Goal: Task Accomplishment & Management: Use online tool/utility

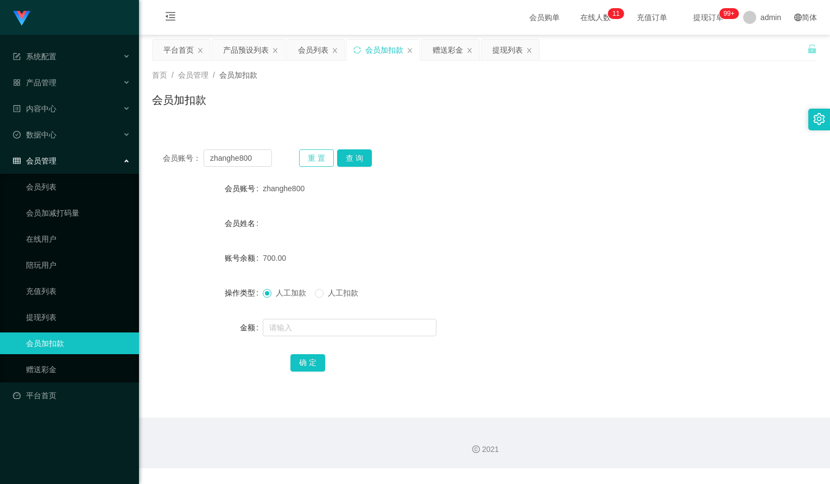
click at [332, 157] on button "重 置" at bounding box center [316, 157] width 35 height 17
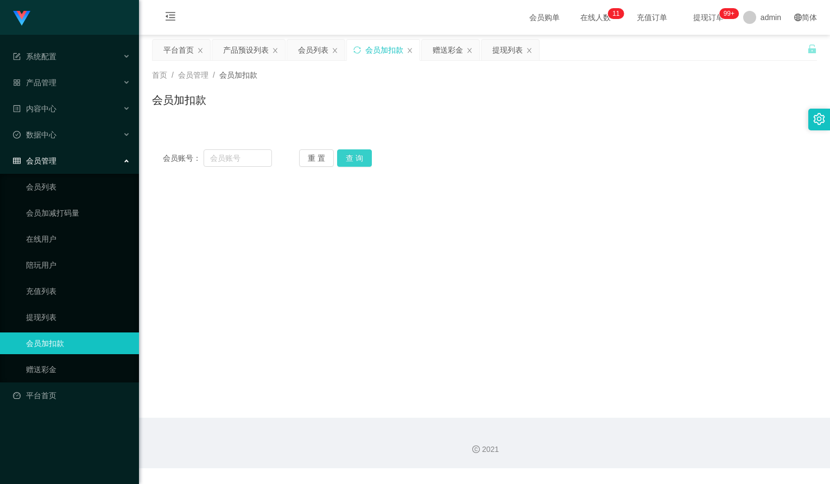
click at [338, 157] on button "查 询" at bounding box center [354, 157] width 35 height 17
click at [237, 154] on input "text" at bounding box center [238, 157] width 68 height 17
paste input "[PHONE_NUMBER]"
type input "[PHONE_NUMBER]"
drag, startPoint x: 266, startPoint y: 157, endPoint x: 61, endPoint y: 147, distance: 205.4
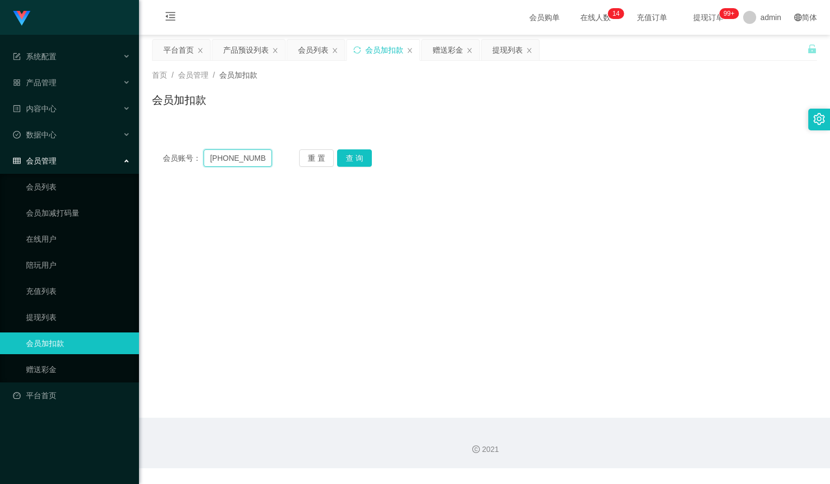
click at [61, 147] on section "系统配置 产品管理 产品列表 产品预设列表 开奖记录 注单管理 即时注单 内容中心 数据中心 员工统计 团队统计 会员管理 会员列表 会员加减打码量 在线用户…" at bounding box center [415, 234] width 830 height 468
click at [453, 174] on div "会员账号： 重 置 查 询 会员账号 zhanghe800 会员姓名 账号余额 700.00 操作类型 人工加款 人工扣款 金额 确 定" at bounding box center [484, 157] width 665 height 39
click at [314, 49] on div "会员列表" at bounding box center [313, 50] width 30 height 21
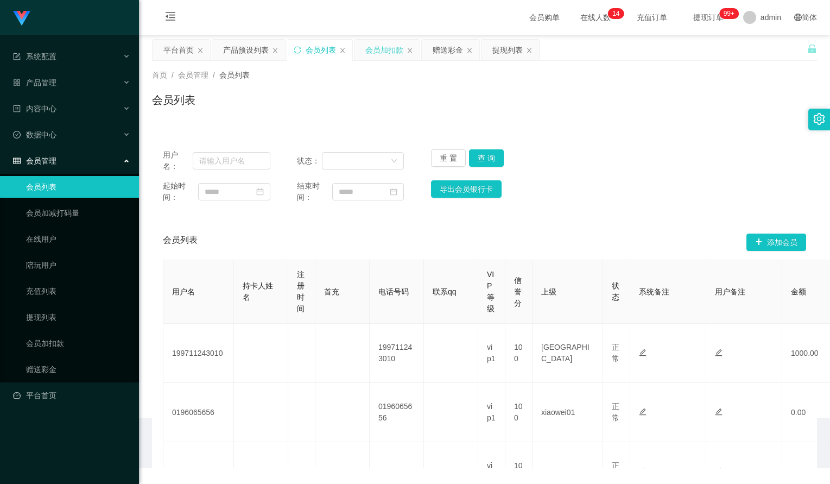
click at [380, 52] on div "会员加扣款" at bounding box center [384, 50] width 38 height 21
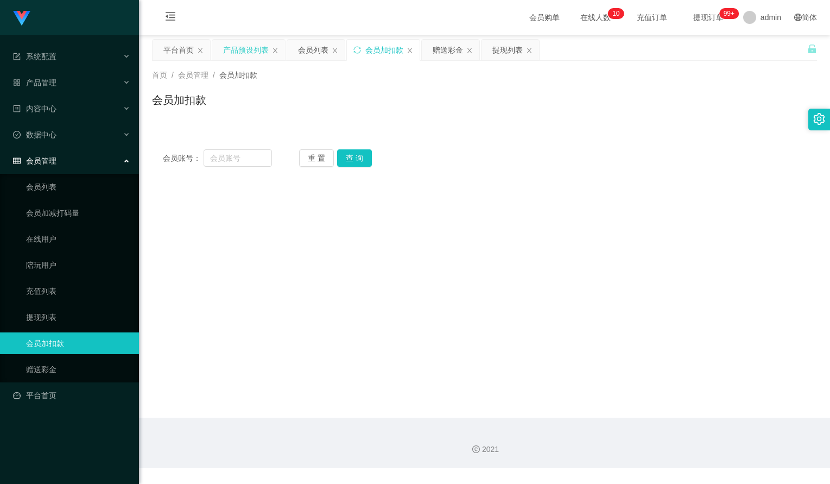
click at [253, 52] on div "产品预设列表" at bounding box center [246, 50] width 46 height 21
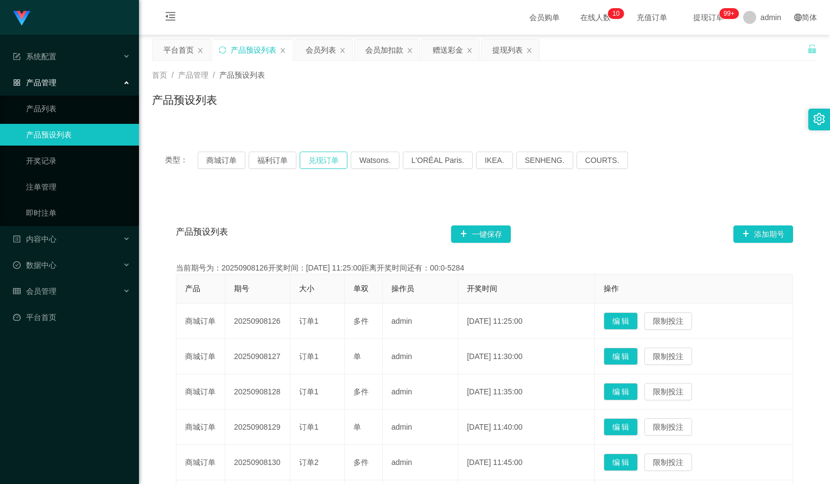
click at [305, 159] on button "兑现订单" at bounding box center [324, 159] width 48 height 17
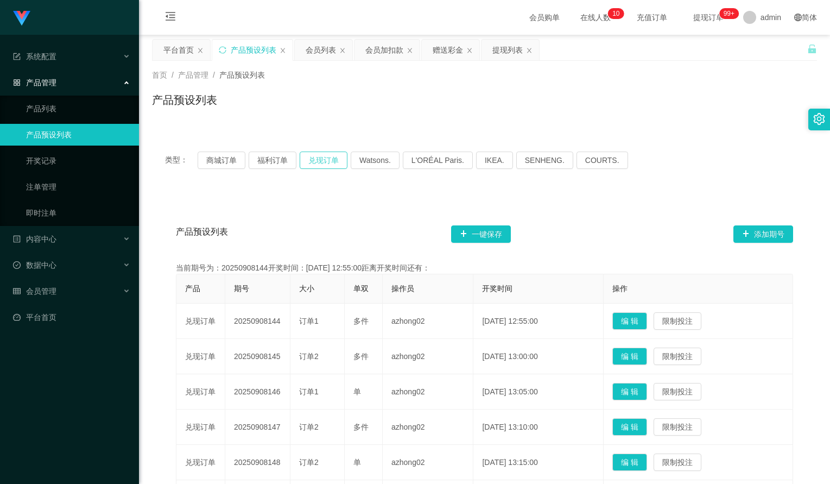
click at [305, 159] on button "兑现订单" at bounding box center [324, 159] width 48 height 17
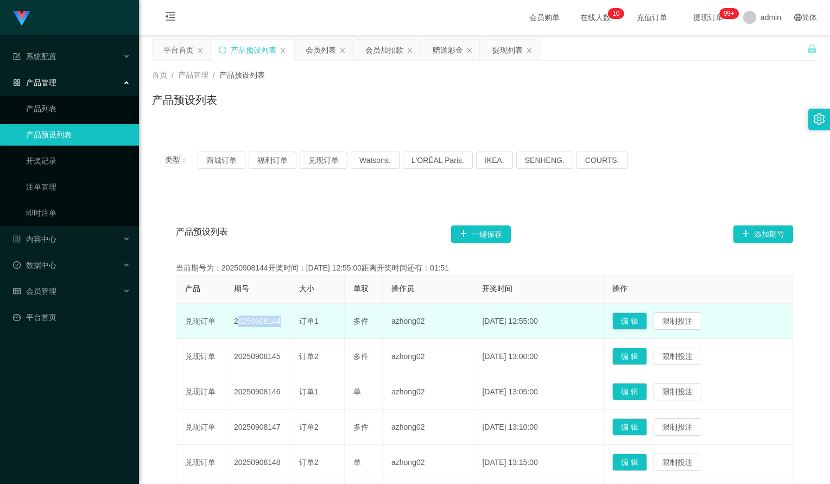
drag, startPoint x: 287, startPoint y: 322, endPoint x: 233, endPoint y: 318, distance: 54.5
click at [233, 318] on tr "兑现订单 20250908144 订单1 多件 azhong02 [DATE] 12:55:00 编 辑 限制投注" at bounding box center [484, 320] width 617 height 35
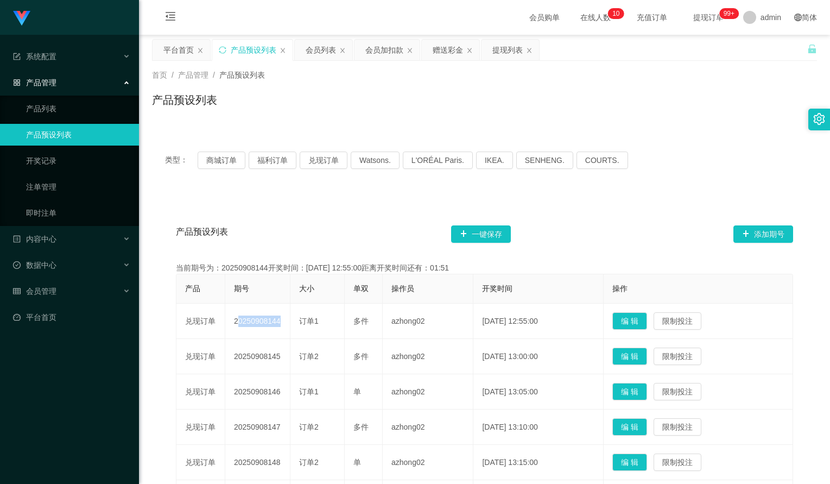
copy td "20250908144"
click at [339, 166] on button "兑现订单" at bounding box center [324, 159] width 48 height 17
